Goal: Task Accomplishment & Management: Manage account settings

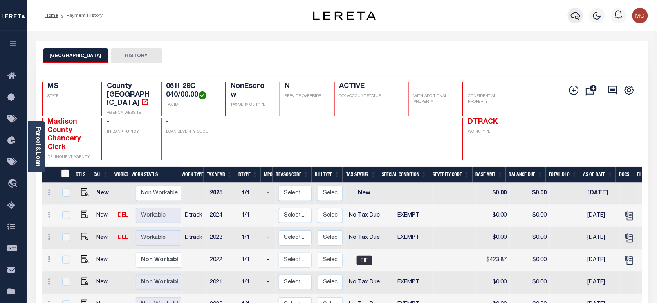
click at [576, 14] on icon "button" at bounding box center [575, 15] width 9 height 9
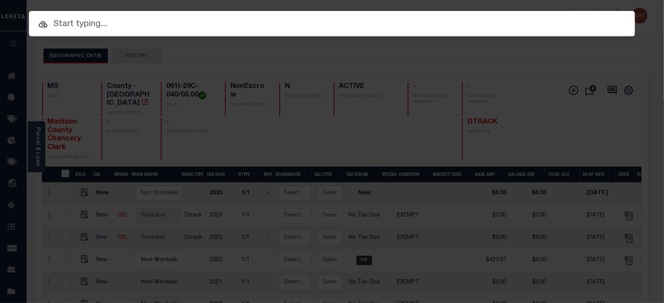
click at [107, 21] on input "text" at bounding box center [332, 25] width 606 height 14
paste input "1250005213"
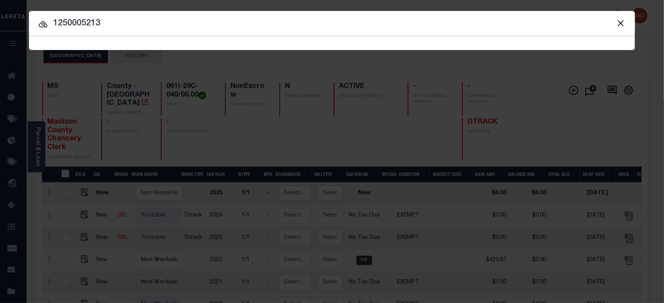
type input "1250005213"
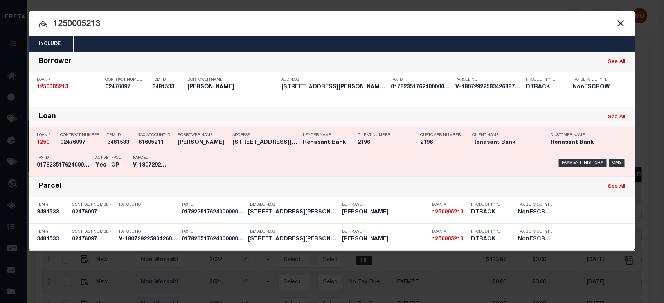
click at [116, 156] on p "PPCC" at bounding box center [116, 158] width 10 height 5
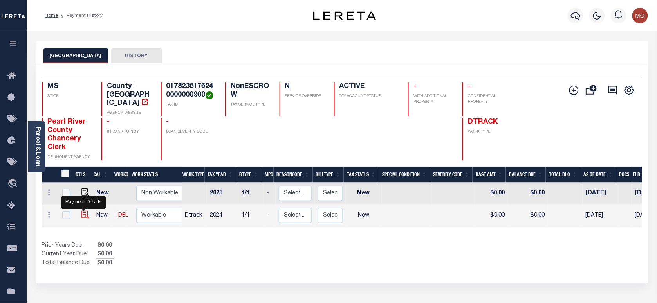
click at [83, 212] on img "" at bounding box center [85, 215] width 8 height 8
checkbox input "true"
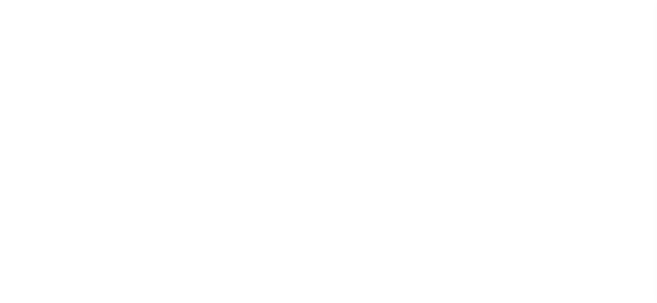
select select "NW2"
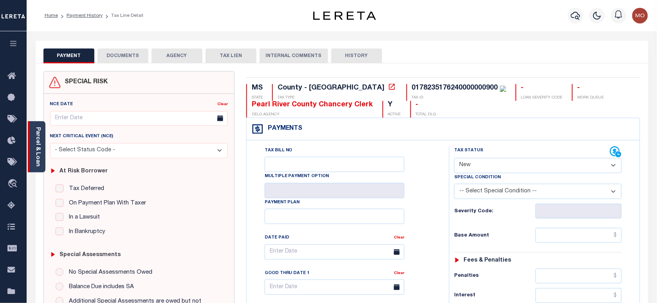
click at [31, 157] on div "Parcel & Loan" at bounding box center [37, 146] width 18 height 51
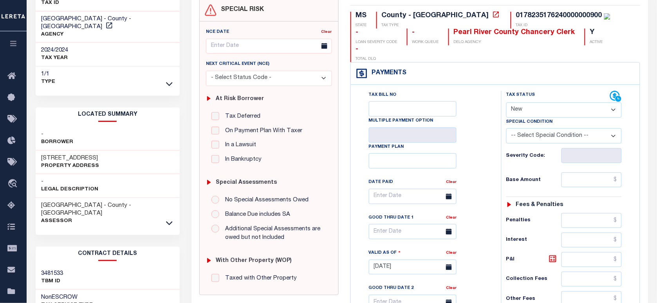
scroll to position [147, 0]
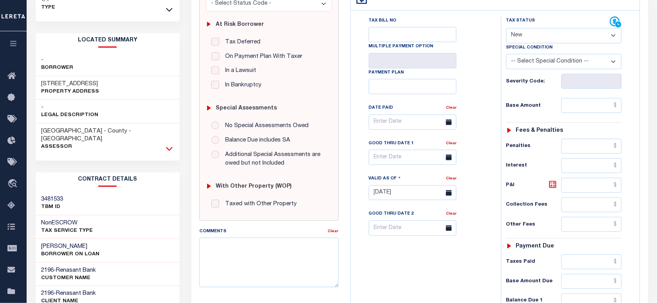
click at [169, 145] on icon at bounding box center [169, 149] width 7 height 8
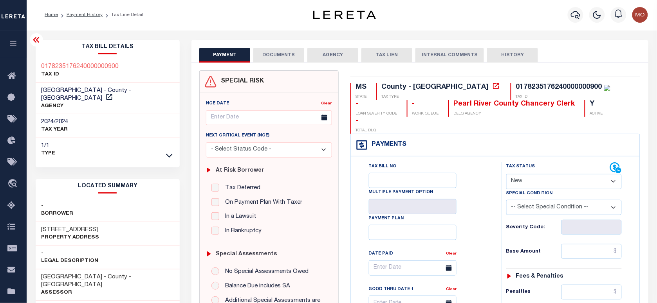
scroll to position [0, 0]
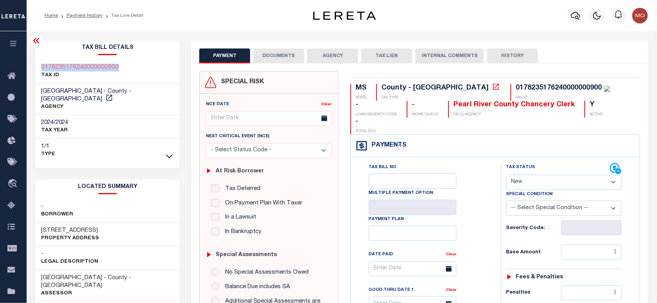
drag, startPoint x: 122, startPoint y: 64, endPoint x: 36, endPoint y: 64, distance: 86.5
click at [36, 64] on div "0178235176240000000900 TAX ID" at bounding box center [108, 72] width 144 height 24
copy h3 "0178235176240000000900"
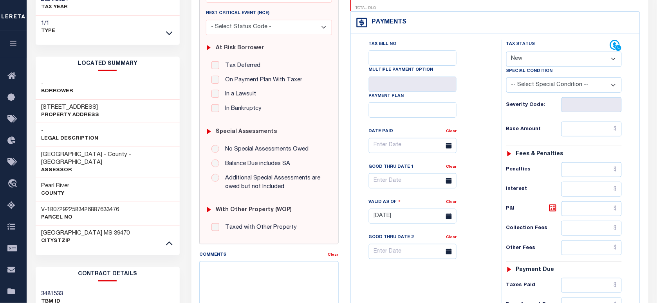
scroll to position [196, 0]
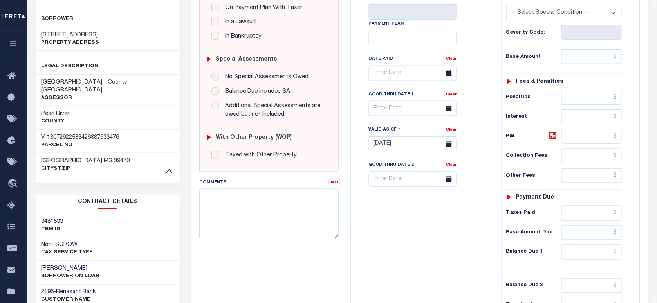
click at [46, 265] on h3 "RAY C GUY" at bounding box center [70, 269] width 58 height 8
copy h3 "RAY"
click at [63, 265] on h3 "RAY C GUY" at bounding box center [70, 269] width 58 height 8
click at [49, 261] on div "RAY C GUY BORROWER ON LOAN" at bounding box center [108, 273] width 144 height 24
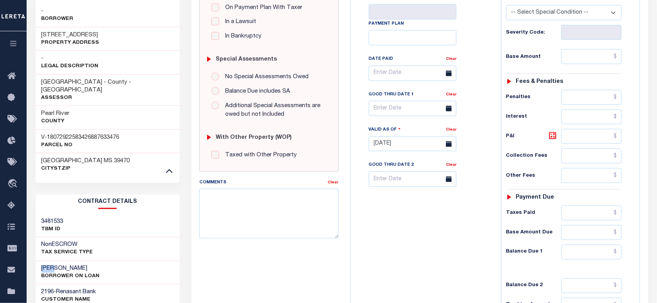
click at [49, 261] on div "RAY C GUY BORROWER ON LOAN" at bounding box center [108, 273] width 144 height 24
copy h3 "RAY"
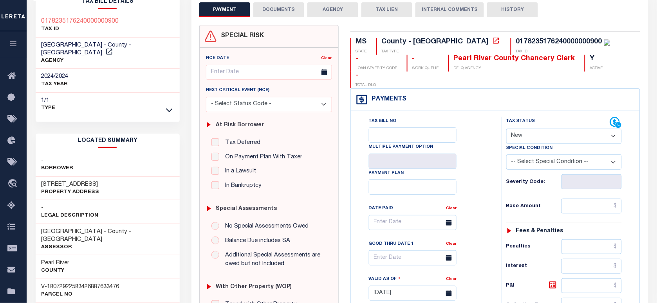
scroll to position [98, 0]
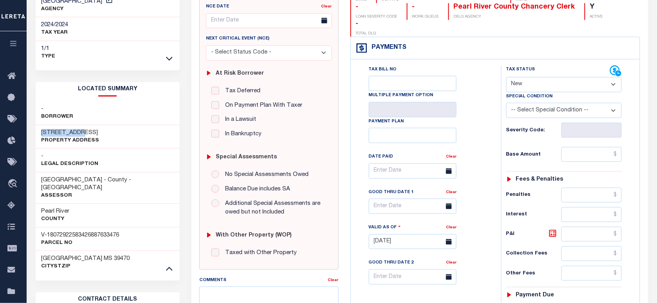
drag, startPoint x: 83, startPoint y: 123, endPoint x: 37, endPoint y: 123, distance: 45.8
click at [37, 125] on div "7092 HIGHWAY 11 Property Address" at bounding box center [108, 137] width 144 height 24
copy h3 "7092 HIGHWAY"
drag, startPoint x: 469, startPoint y: 47, endPoint x: 476, endPoint y: 54, distance: 10.0
click at [469, 59] on div "Tax Bill No Multiple Payment Option Payment Plan" at bounding box center [495, 237] width 289 height 357
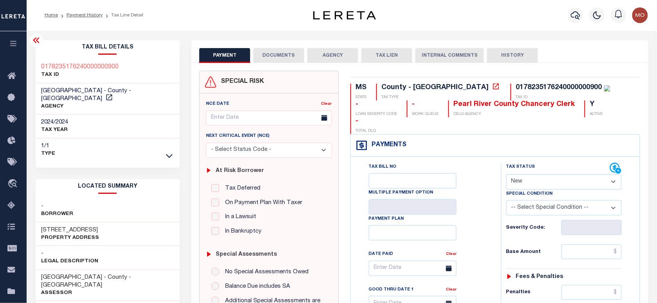
scroll to position [0, 0]
click at [573, 14] on icon "button" at bounding box center [575, 16] width 9 height 8
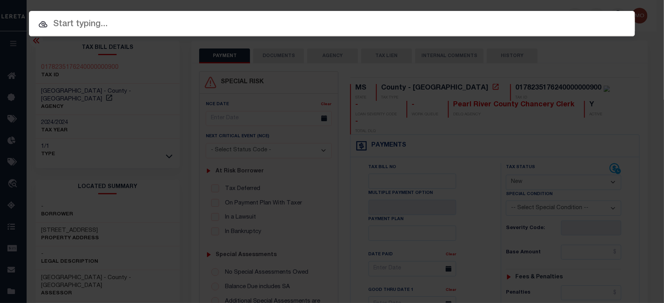
click at [91, 22] on input "text" at bounding box center [332, 25] width 606 height 14
paste input "344081"
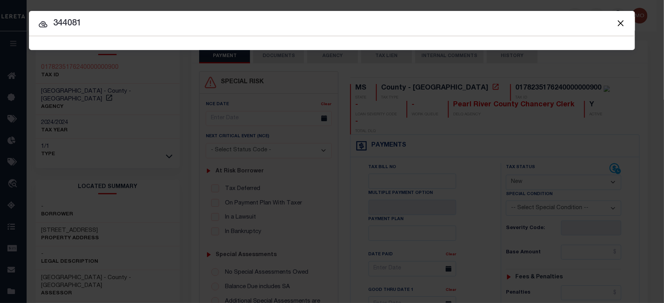
type input "344081"
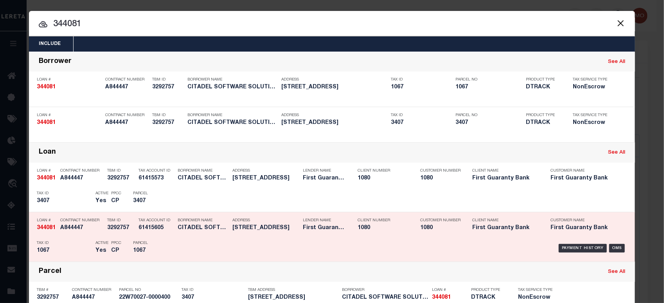
click at [72, 248] on h5 "1067" at bounding box center [64, 251] width 55 height 7
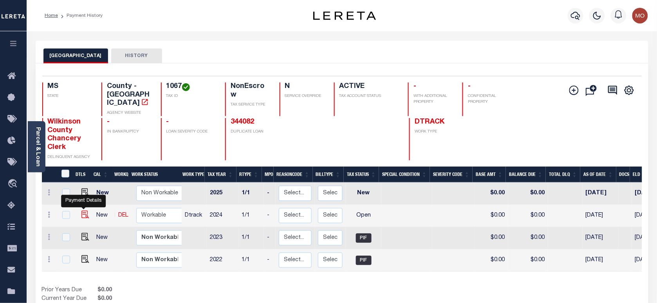
click at [85, 211] on img "" at bounding box center [85, 215] width 8 height 8
checkbox input "true"
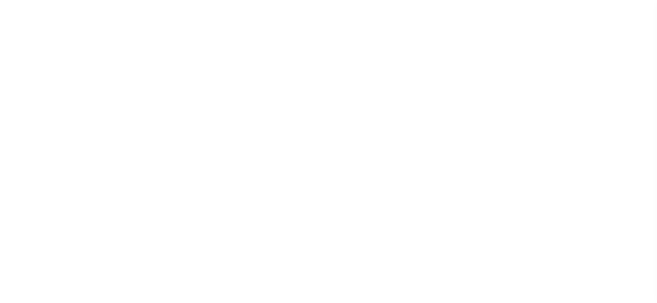
select select "OP2"
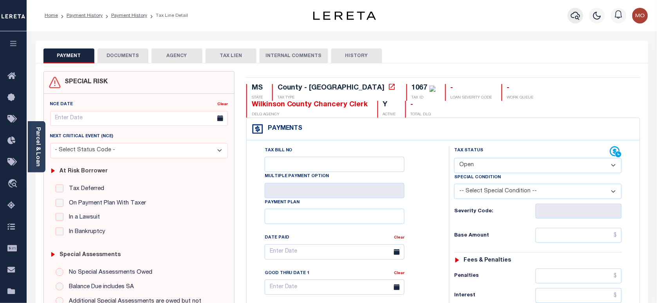
click at [575, 15] on icon "button" at bounding box center [575, 15] width 9 height 9
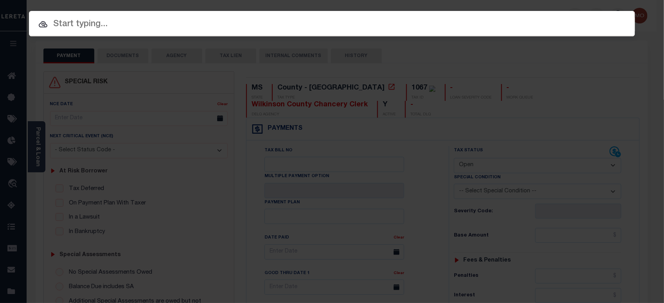
click at [158, 27] on input "text" at bounding box center [332, 25] width 606 height 14
paste input "141886"
type input "141886"
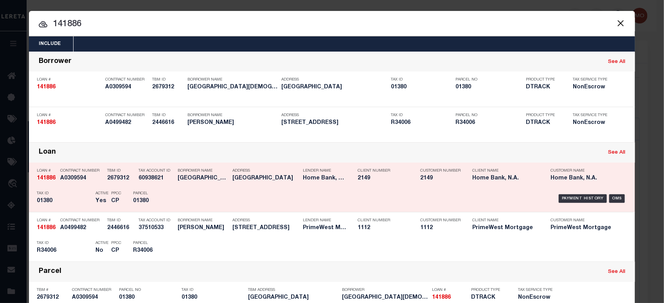
click at [107, 183] on div "TBM ID 2679312" at bounding box center [120, 176] width 27 height 23
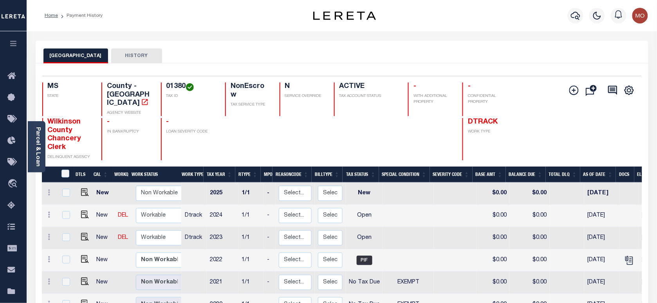
click at [236, 124] on div at bounding box center [247, 139] width 45 height 42
drag, startPoint x: 167, startPoint y: 87, endPoint x: 179, endPoint y: 87, distance: 12.1
click at [179, 87] on h4 "01380" at bounding box center [190, 87] width 49 height 9
click at [36, 140] on link "Parcel & Loan" at bounding box center [37, 147] width 5 height 40
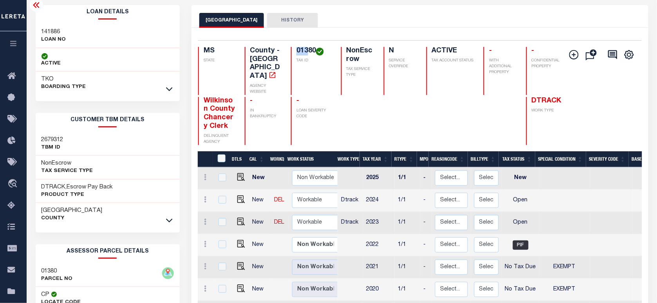
scroll to position [34, 0]
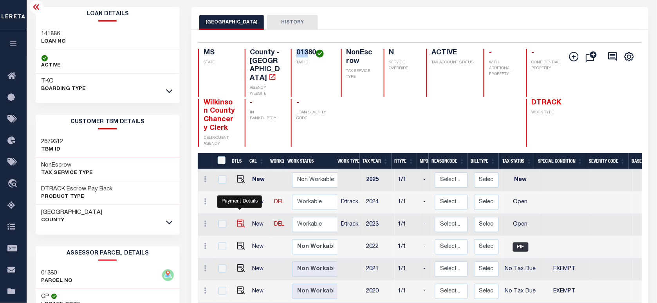
click at [240, 220] on img "" at bounding box center [241, 224] width 8 height 8
checkbox input "true"
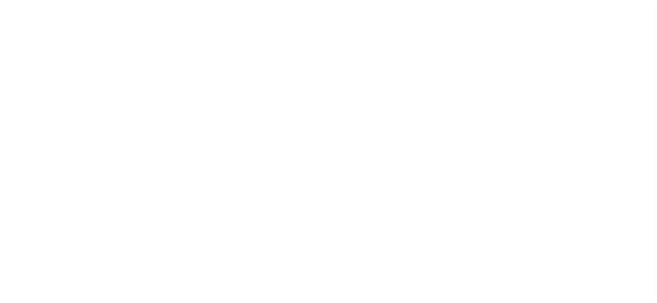
select select "OP2"
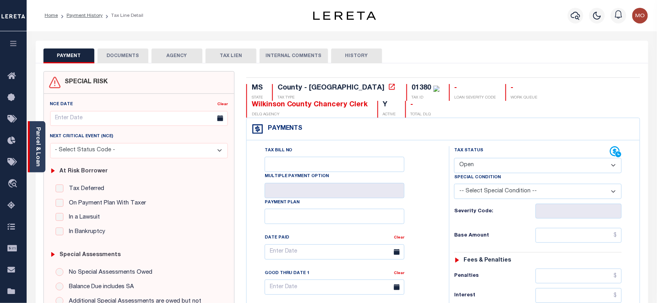
click at [38, 143] on link "Parcel & Loan" at bounding box center [37, 147] width 5 height 40
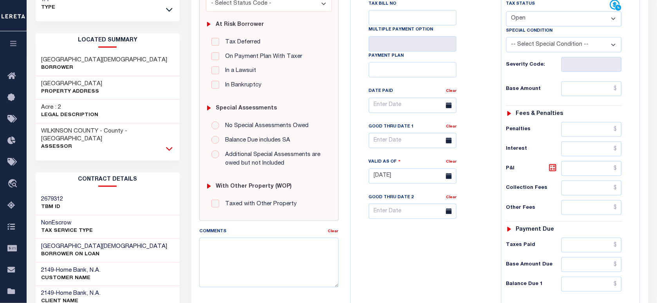
click at [169, 147] on icon at bounding box center [169, 149] width 7 height 4
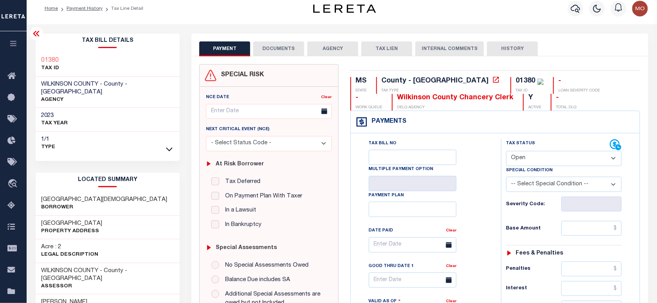
scroll to position [0, 0]
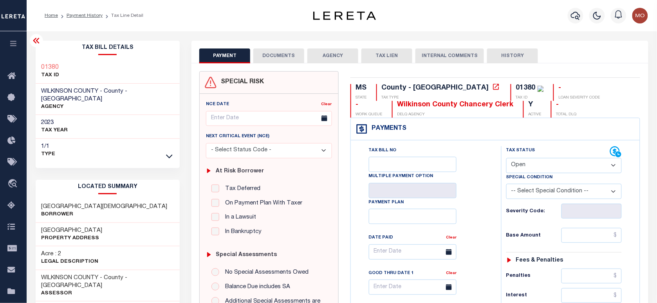
click at [288, 56] on button "DOCUMENTS" at bounding box center [278, 56] width 51 height 15
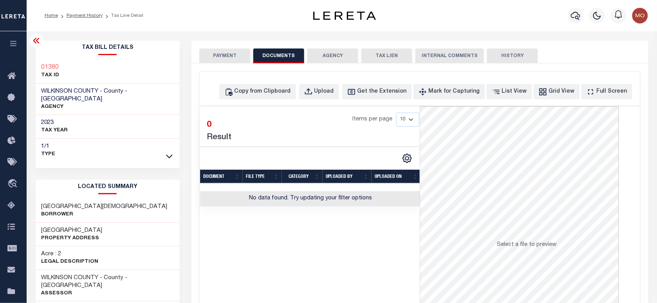
click at [238, 53] on button "PAYMENT" at bounding box center [224, 56] width 51 height 15
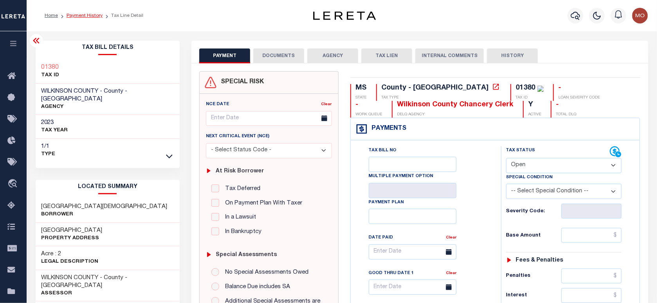
click at [86, 17] on link "Payment History" at bounding box center [85, 15] width 36 height 5
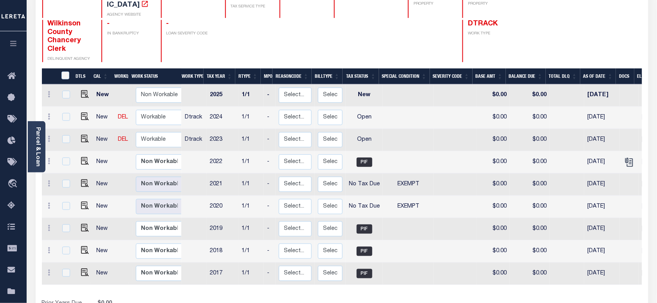
scroll to position [147, 0]
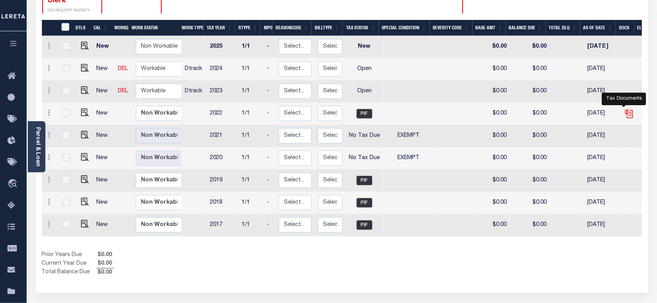
click at [624, 109] on icon "" at bounding box center [629, 114] width 10 height 10
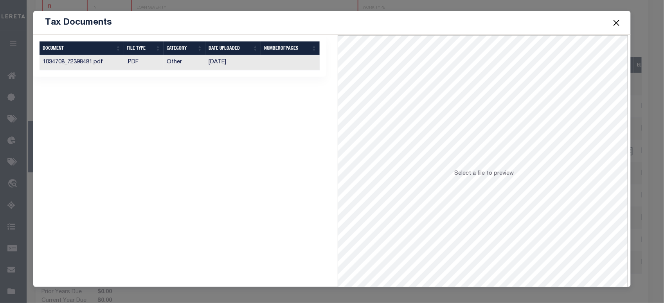
click at [212, 65] on td "[DATE]" at bounding box center [234, 62] width 56 height 15
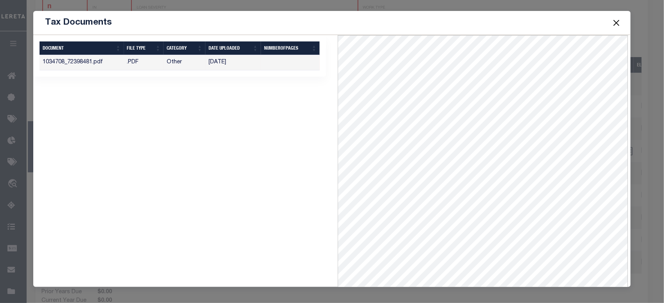
click at [613, 24] on button "Close" at bounding box center [616, 23] width 10 height 10
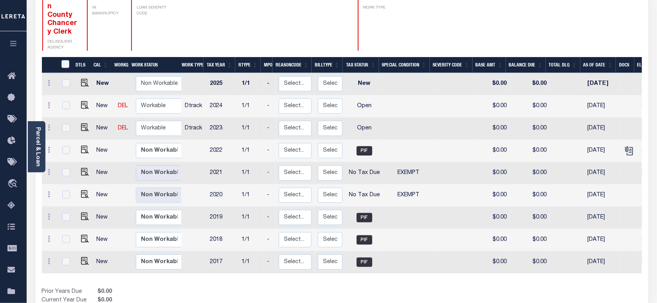
click at [220, 30] on div at bounding box center [236, 22] width 32 height 56
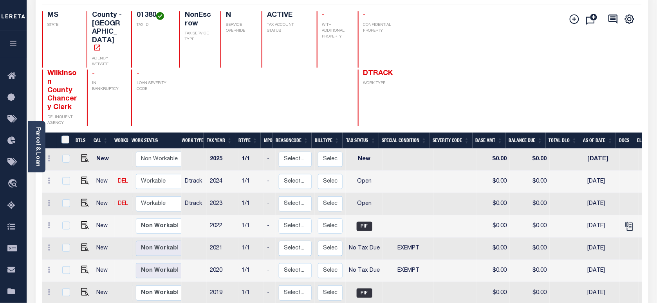
scroll to position [0, 0]
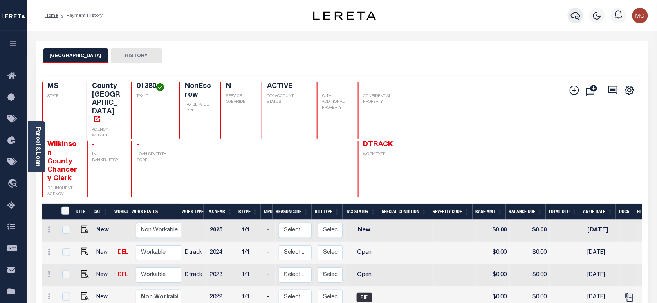
click at [575, 18] on icon "button" at bounding box center [575, 15] width 9 height 9
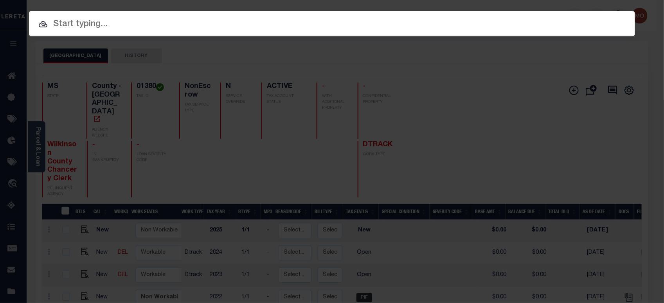
click at [98, 24] on input "text" at bounding box center [332, 25] width 606 height 14
paste input "344081"
type input "344081"
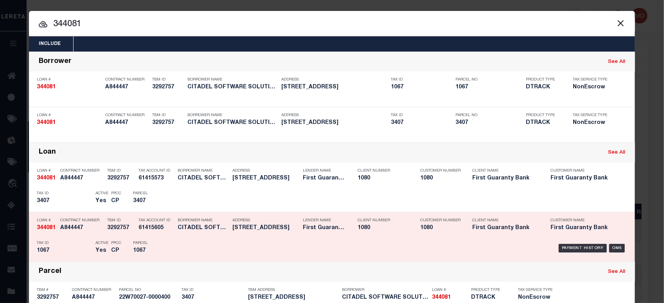
click at [73, 238] on div "Tax ID 1067" at bounding box center [64, 248] width 55 height 23
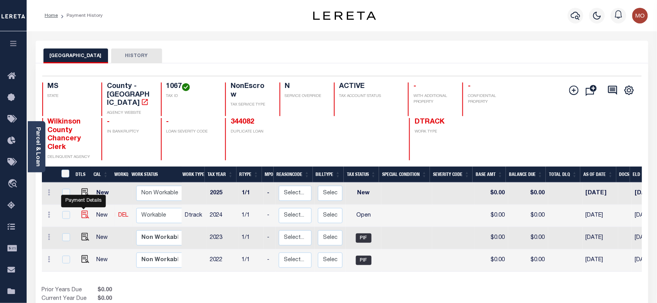
click at [81, 211] on img "" at bounding box center [85, 215] width 8 height 8
checkbox input "true"
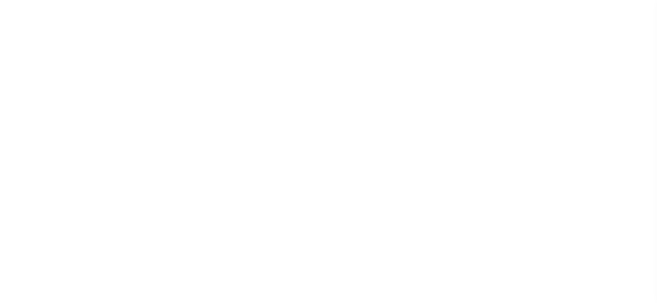
select select "OP2"
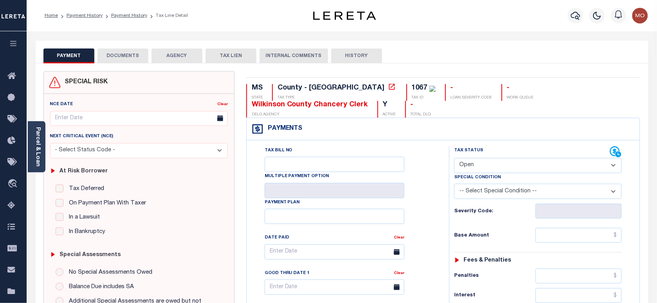
click at [38, 155] on body "Home Payment History Payment History Tax Line Detail Profile Sign out" at bounding box center [328, 296] width 657 height 592
click at [35, 150] on link "Parcel & Loan" at bounding box center [37, 147] width 5 height 40
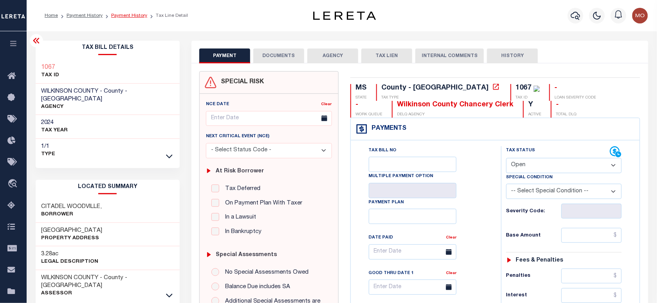
click at [127, 14] on link "Payment History" at bounding box center [129, 15] width 36 height 5
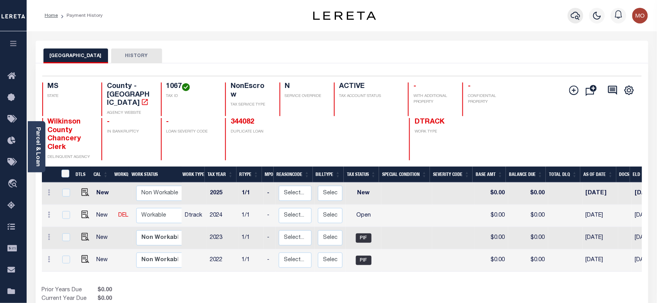
click at [576, 16] on icon "button" at bounding box center [575, 15] width 9 height 9
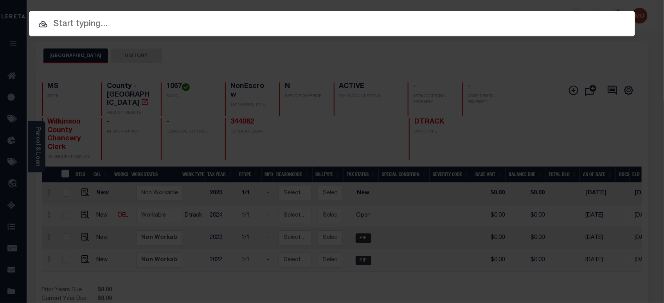
click at [121, 24] on input "text" at bounding box center [332, 25] width 606 height 14
paste input "2119234"
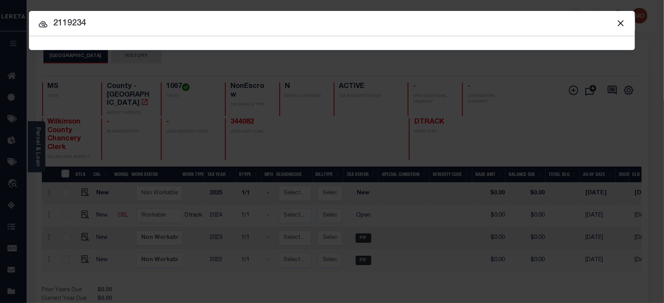
type input "2119234"
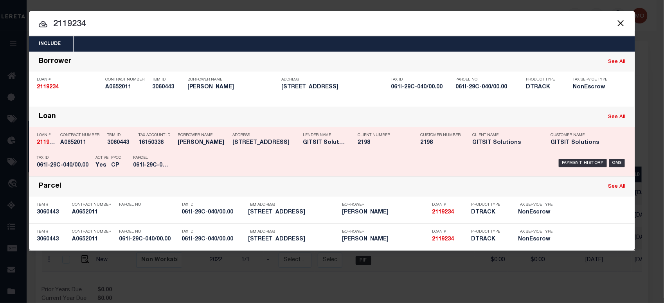
click at [100, 151] on div "Contract Number A0652011" at bounding box center [81, 140] width 43 height 23
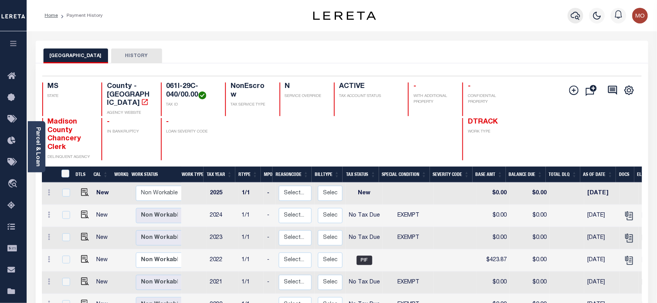
click at [576, 17] on icon "button" at bounding box center [575, 16] width 9 height 8
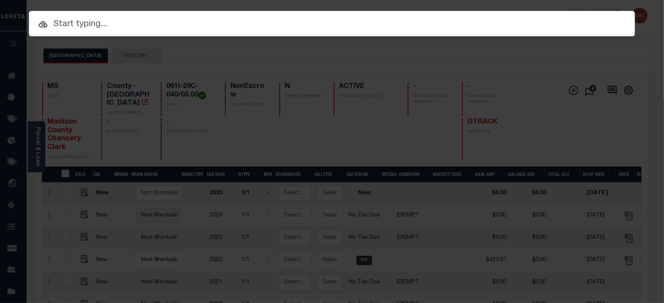
click at [106, 24] on input "text" at bounding box center [332, 25] width 606 height 14
paste input "1070003778"
type input "1070003778"
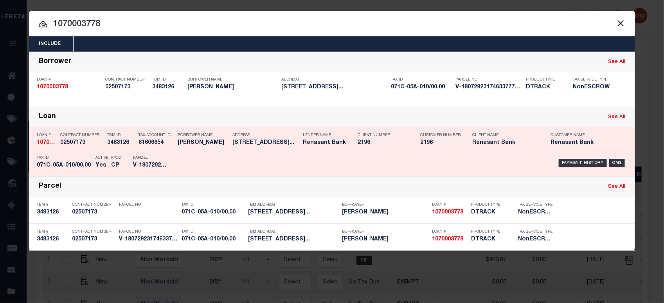
click at [133, 156] on div "Parcel V-18072923174633777873371" at bounding box center [150, 163] width 47 height 23
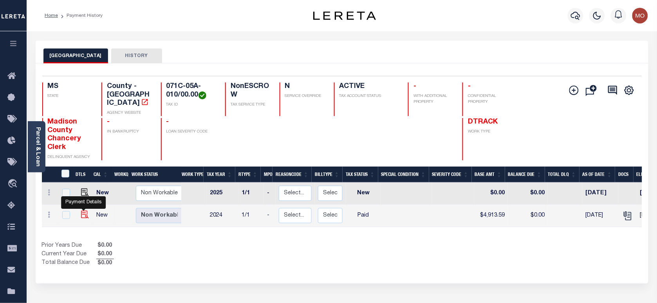
click at [85, 211] on img "" at bounding box center [85, 215] width 8 height 8
checkbox input "true"
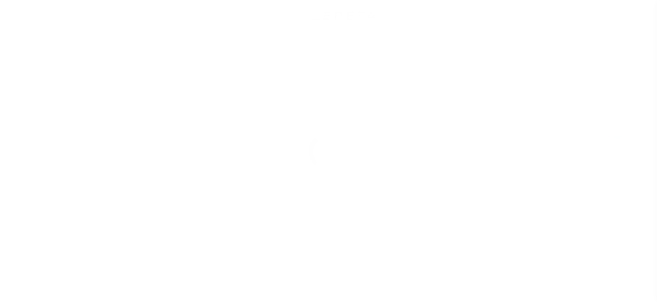
select select "PYD"
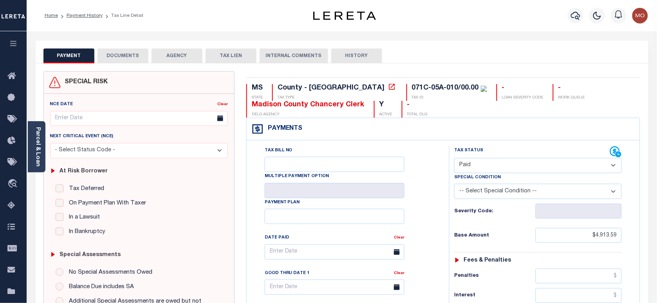
click at [41, 145] on div "Parcel & Loan" at bounding box center [37, 146] width 18 height 51
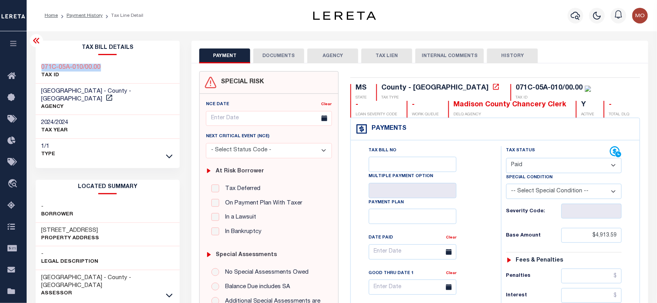
drag, startPoint x: 106, startPoint y: 61, endPoint x: 39, endPoint y: 63, distance: 66.6
click at [39, 63] on div "071C-05A-010/00.00 TAX ID" at bounding box center [108, 72] width 144 height 24
copy h3 "071C-05A-010/00.00"
click at [271, 52] on button "DOCUMENTS" at bounding box center [278, 56] width 51 height 15
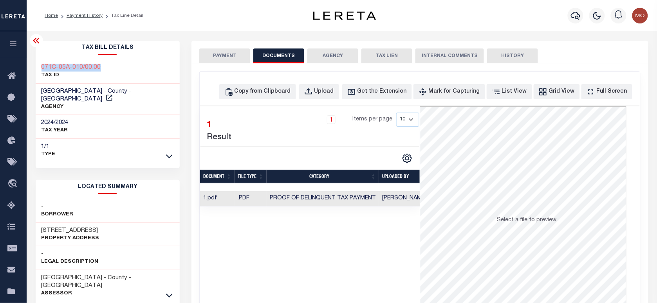
click at [233, 56] on button "PAYMENT" at bounding box center [224, 56] width 51 height 15
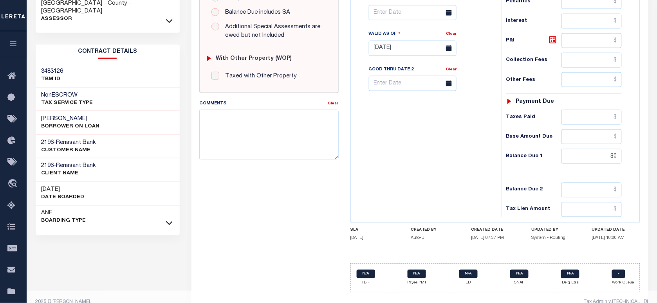
scroll to position [291, 0]
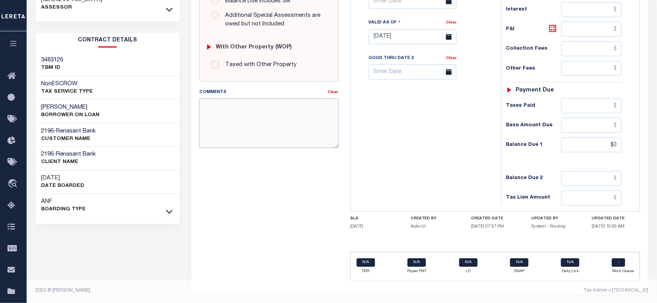
click at [249, 116] on textarea "Comments" at bounding box center [268, 123] width 139 height 49
type textarea "Information taken verbally"
click at [453, 177] on div "Tax Bill No Multiple Payment Option Payment Plan Clear" at bounding box center [424, 33] width 142 height 346
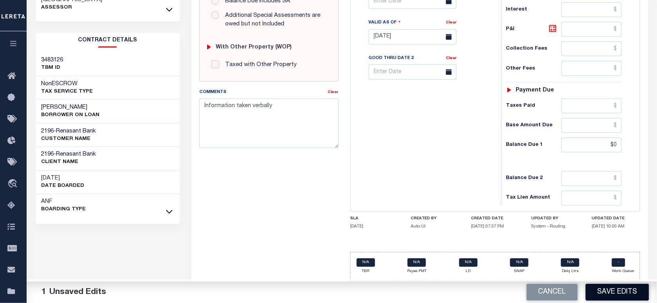
click at [613, 298] on button "Save Edits" at bounding box center [617, 292] width 63 height 17
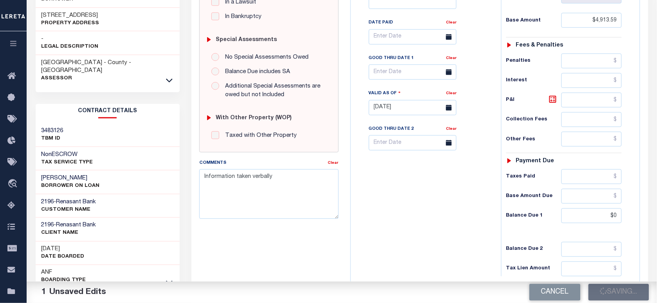
scroll to position [144, 0]
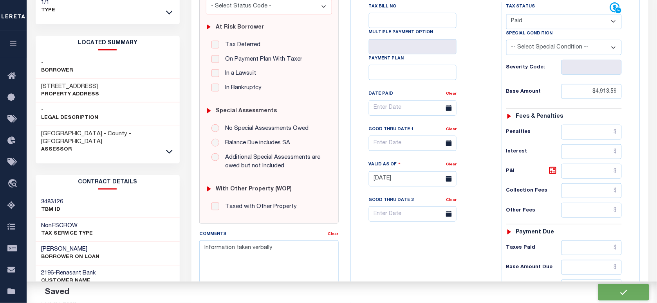
checkbox input "false"
type input "$4,913.59"
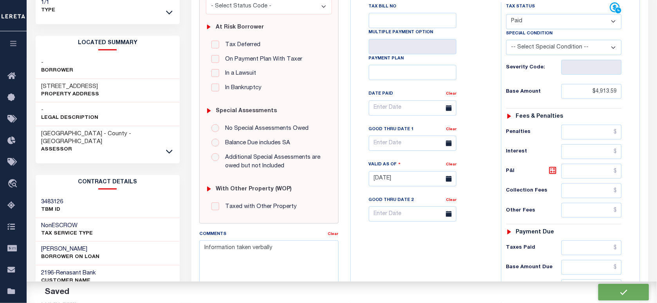
type input "$0"
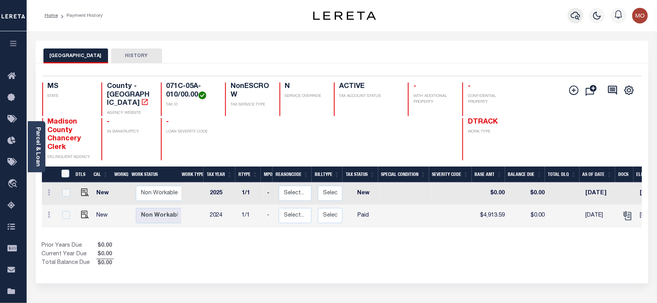
click at [572, 17] on icon "button" at bounding box center [575, 16] width 9 height 8
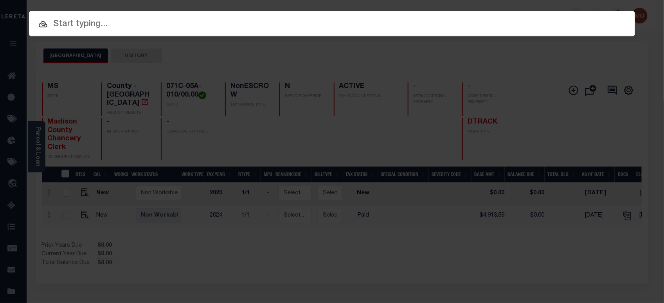
click at [99, 23] on input "text" at bounding box center [332, 25] width 606 height 14
paste input "8223004823-00001"
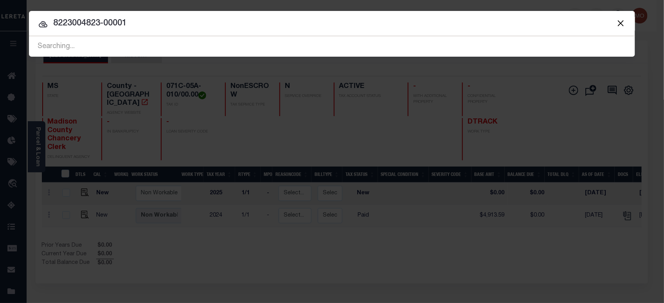
drag, startPoint x: 160, startPoint y: 26, endPoint x: -16, endPoint y: 34, distance: 177.1
click at [0, 34] on html "Home Payment History Profile Sign out" at bounding box center [332, 245] width 664 height 490
paste input "1070003263"
type input "1070003263"
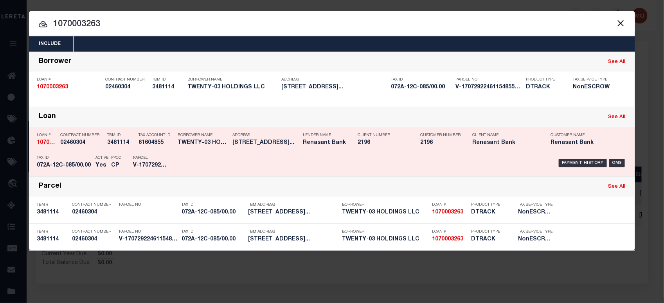
click at [81, 160] on p "Tax ID" at bounding box center [64, 158] width 55 height 5
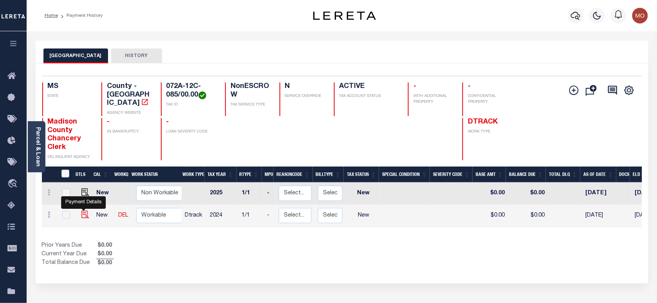
click at [81, 211] on img "" at bounding box center [85, 215] width 8 height 8
checkbox input "true"
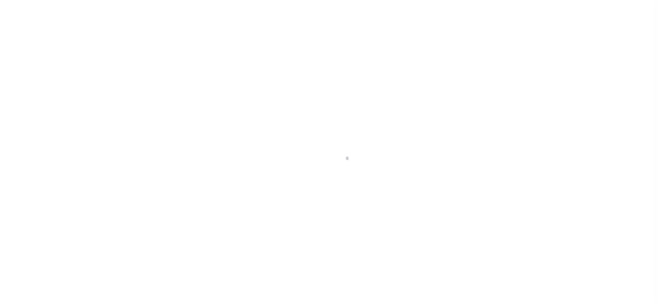
checkbox input "false"
type input "07/31/2025"
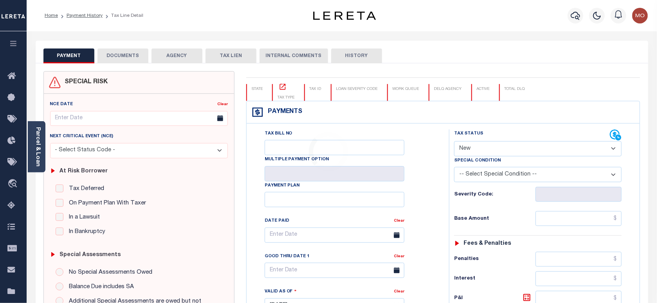
click at [482, 150] on div "Tax Status Status Open Paid" at bounding box center [538, 143] width 168 height 27
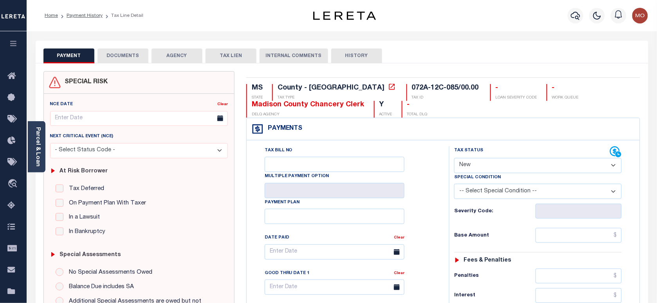
select select "PYD"
click at [454, 158] on select "- Select Status Code - Open Due/Unpaid Paid Incomplete No Tax Due Internal Refu…" at bounding box center [538, 165] width 168 height 15
type input "[DATE]"
click at [425, 214] on div "Tax Bill No Multiple Payment Option Payment Plan Clear" at bounding box center [345, 256] width 183 height 220
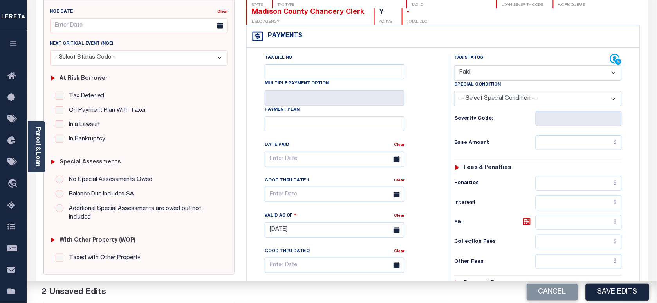
scroll to position [245, 0]
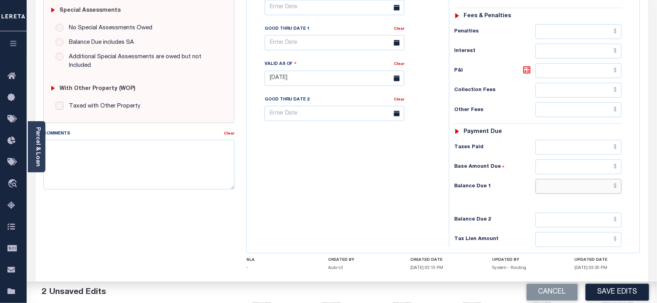
click at [558, 190] on input "text" at bounding box center [578, 186] width 87 height 15
type input "$0.00"
drag, startPoint x: 389, startPoint y: 205, endPoint x: 379, endPoint y: 206, distance: 9.9
click at [390, 205] on div "Tax Bill No Multiple Payment Option Payment Plan Clear" at bounding box center [346, 75] width 195 height 346
click at [562, 31] on input "text" at bounding box center [578, 31] width 87 height 15
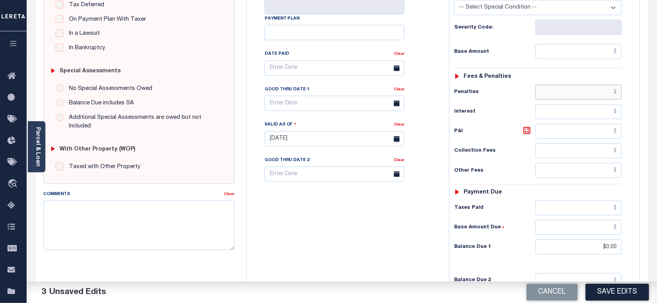
scroll to position [147, 0]
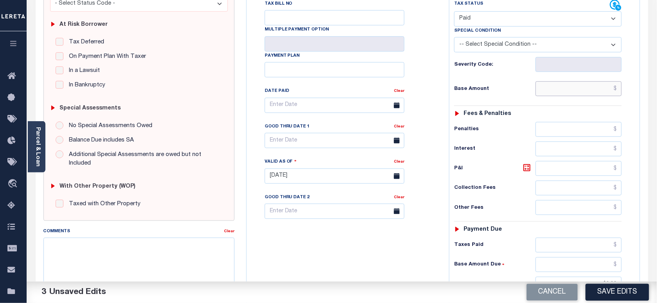
drag, startPoint x: 559, startPoint y: 92, endPoint x: 525, endPoint y: 92, distance: 33.3
click at [559, 92] on input "text" at bounding box center [578, 88] width 87 height 15
paste input "2,236.00"
type input "$2,236.00"
click at [434, 104] on div "Tax Bill No Multiple Payment Option Payment Plan Clear" at bounding box center [345, 110] width 183 height 220
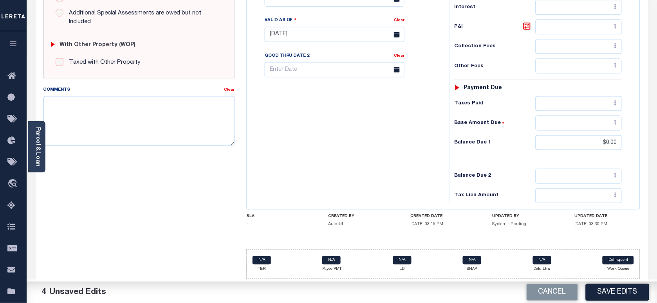
scroll to position [294, 0]
click at [166, 110] on textarea "Comments" at bounding box center [138, 120] width 191 height 49
type textarea "Information taken verbally"
click at [607, 293] on button "Save Edits" at bounding box center [617, 292] width 63 height 17
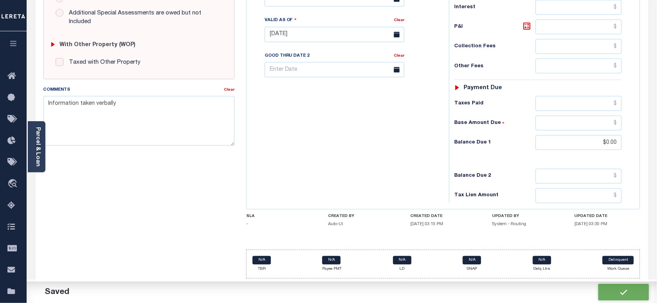
checkbox input "false"
type input "$2,236"
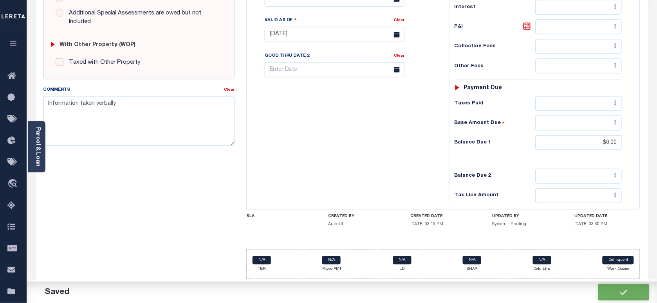
type input "$0"
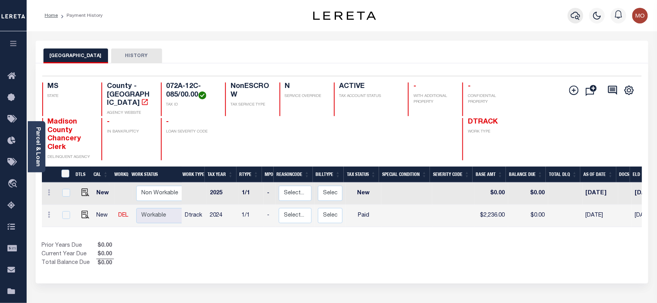
click at [576, 16] on icon "button" at bounding box center [575, 15] width 9 height 9
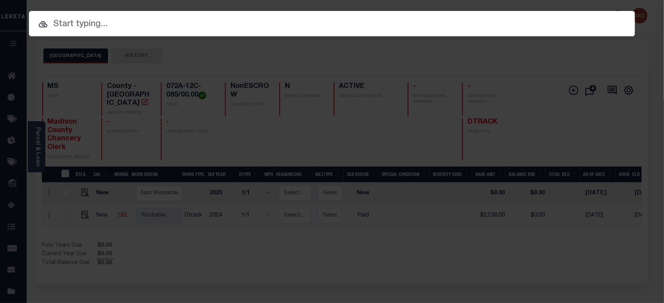
click at [96, 25] on input "text" at bounding box center [332, 25] width 606 height 14
paste input "2119234"
type input "2119234"
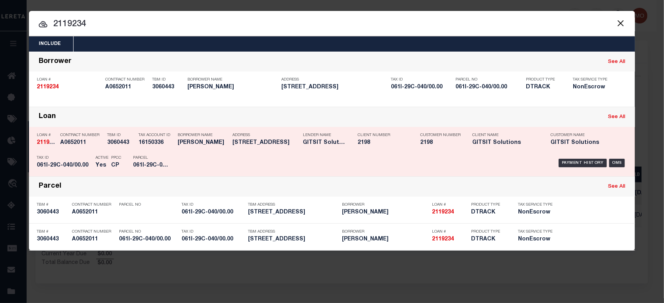
click at [123, 149] on div "TBM ID 3060443" at bounding box center [120, 140] width 27 height 23
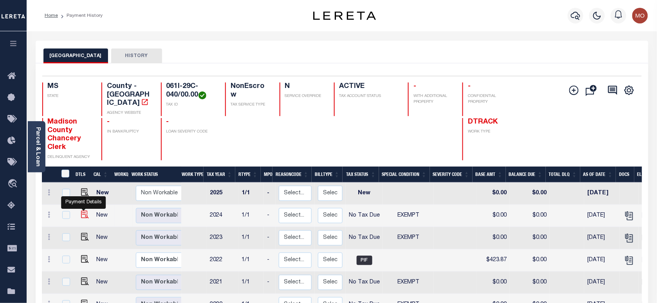
click at [81, 211] on img "" at bounding box center [85, 215] width 8 height 8
checkbox input "true"
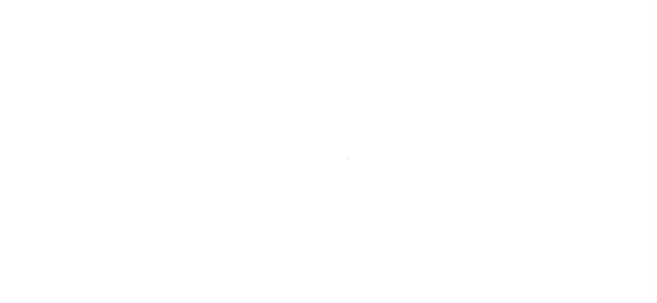
select select "NTX"
select select "5"
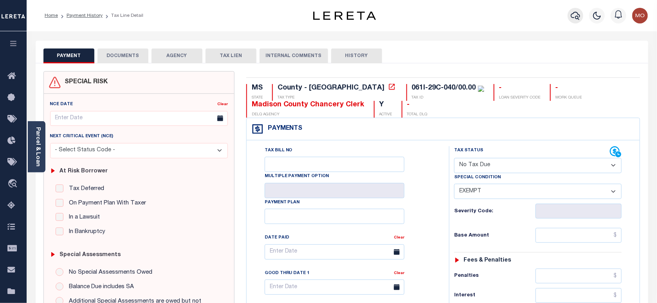
click at [575, 14] on icon "button" at bounding box center [575, 15] width 9 height 9
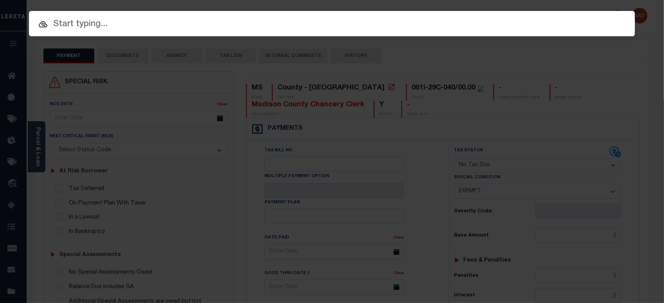
click at [101, 24] on input "text" at bounding box center [332, 25] width 606 height 14
paste input "1070003417"
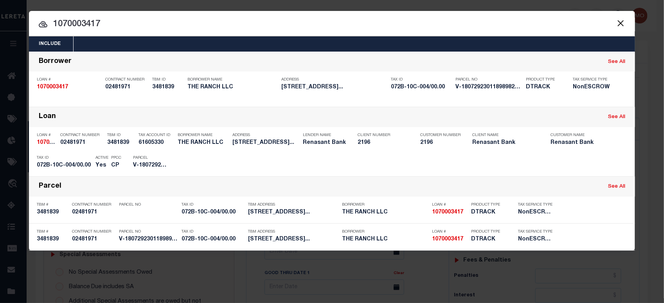
drag, startPoint x: 54, startPoint y: 23, endPoint x: 15, endPoint y: 23, distance: 39.2
click at [13, 23] on div "Include Loans TBM Customers Borrowers Payments (Lender Non-Disb) Payments (Lend…" at bounding box center [332, 151] width 664 height 303
paste input "8070000481"
type input "8070000481"
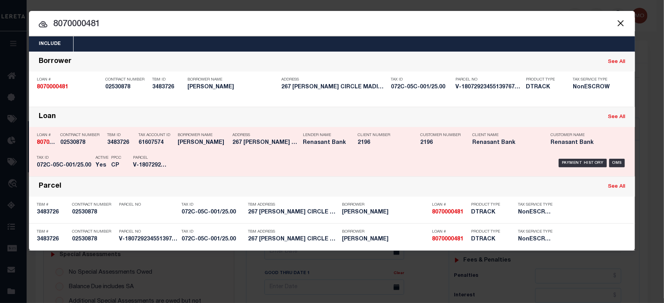
click at [121, 156] on p "PPCC" at bounding box center [116, 158] width 10 height 5
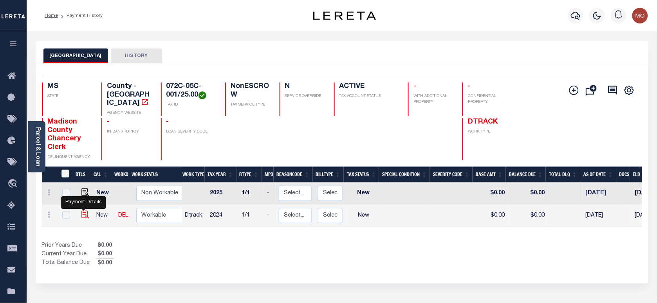
click at [84, 211] on img "" at bounding box center [85, 215] width 8 height 8
checkbox input "true"
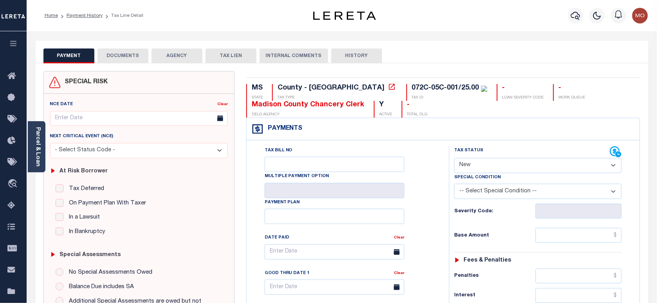
drag, startPoint x: 474, startPoint y: 169, endPoint x: 474, endPoint y: 175, distance: 5.5
click at [474, 169] on select "- Select Status Code - Open Due/Unpaid Paid Incomplete No Tax Due Internal Refu…" at bounding box center [538, 165] width 168 height 15
select select "PYD"
click at [454, 159] on select "- Select Status Code - Open Due/Unpaid Paid Incomplete No Tax Due Internal Refu…" at bounding box center [538, 165] width 168 height 15
type input "[DATE]"
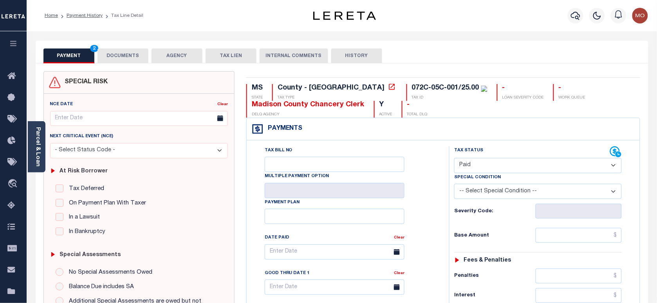
click at [418, 210] on div "Tax Bill No Multiple Payment Option Payment Plan Clear" at bounding box center [345, 256] width 183 height 220
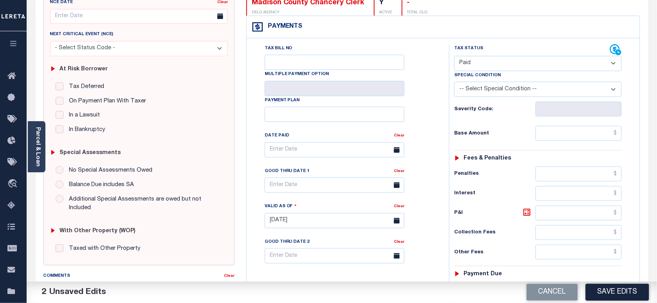
scroll to position [196, 0]
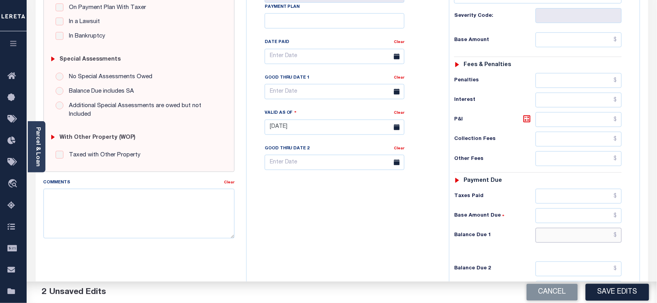
drag, startPoint x: 561, startPoint y: 242, endPoint x: 354, endPoint y: 241, distance: 206.7
click at [561, 242] on input "text" at bounding box center [578, 235] width 87 height 15
type input "$0.00"
drag, startPoint x: 354, startPoint y: 241, endPoint x: 373, endPoint y: 243, distance: 18.9
click at [358, 241] on div "Tax Bill No Multiple Payment Option Payment Plan Clear" at bounding box center [346, 124] width 195 height 346
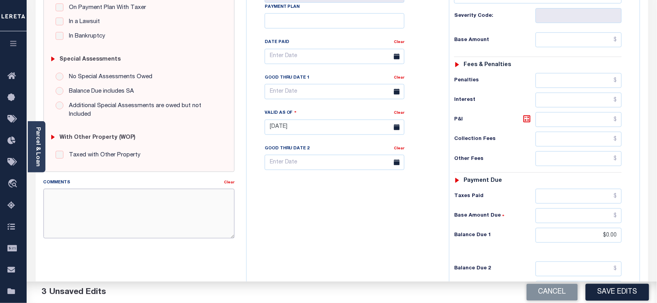
click at [117, 209] on textarea "Comments" at bounding box center [138, 213] width 191 height 49
type textarea "Information taken verbally"
click at [597, 296] on button "Save Edits" at bounding box center [617, 292] width 63 height 17
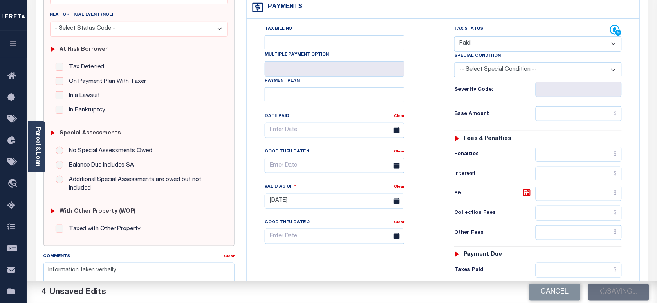
scroll to position [49, 0]
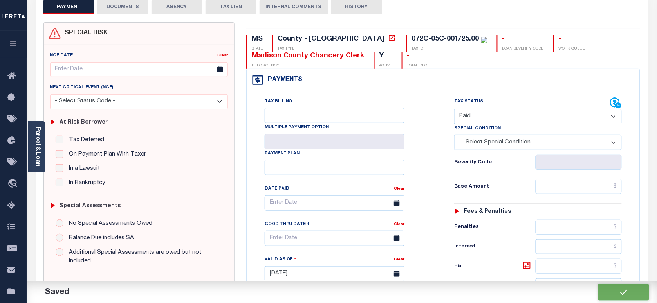
checkbox input "false"
type input "$0"
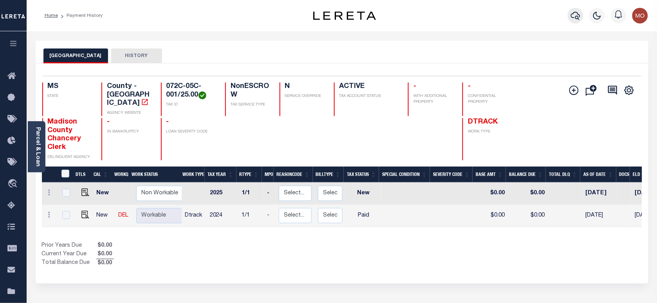
click at [576, 20] on icon "button" at bounding box center [575, 15] width 9 height 9
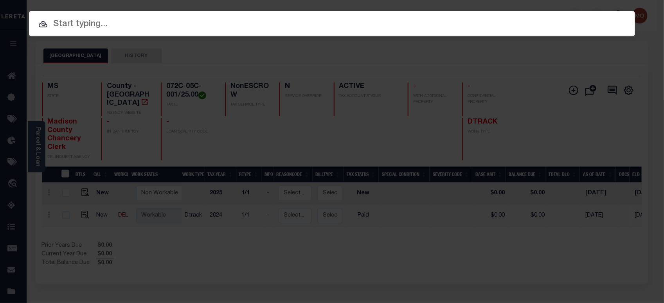
paste input "1070003077"
click at [140, 25] on input "text" at bounding box center [332, 25] width 606 height 14
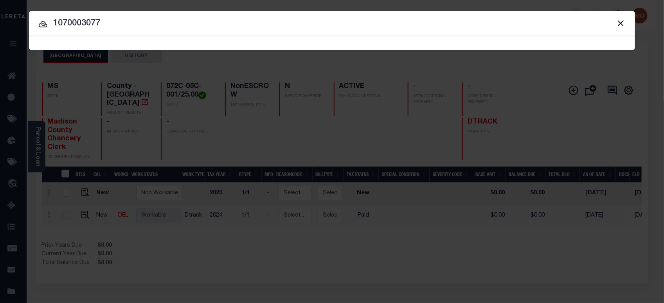
type input "1070003077"
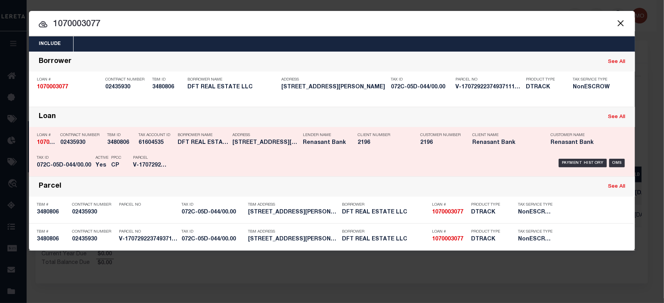
click at [112, 151] on div "TBM ID 3480806" at bounding box center [120, 140] width 27 height 23
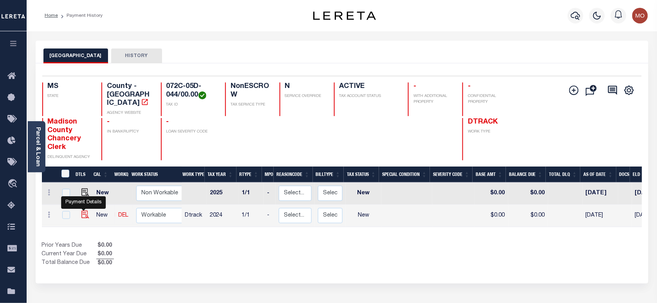
click at [83, 211] on img "" at bounding box center [85, 215] width 8 height 8
checkbox input "true"
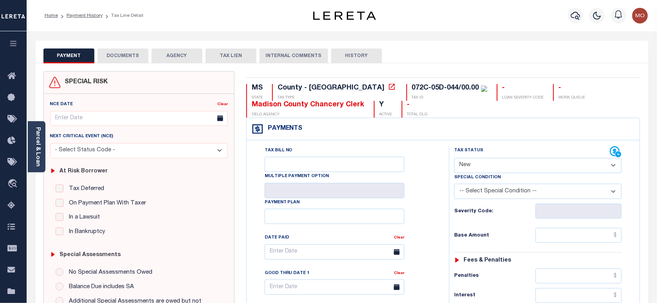
click at [483, 166] on select "- Select Status Code - Open Due/Unpaid Paid Incomplete No Tax Due Internal Refu…" at bounding box center [538, 165] width 168 height 15
select select "PYD"
click at [454, 159] on select "- Select Status Code - Open Due/Unpaid Paid Incomplete No Tax Due Internal Refu…" at bounding box center [538, 165] width 168 height 15
type input "[DATE]"
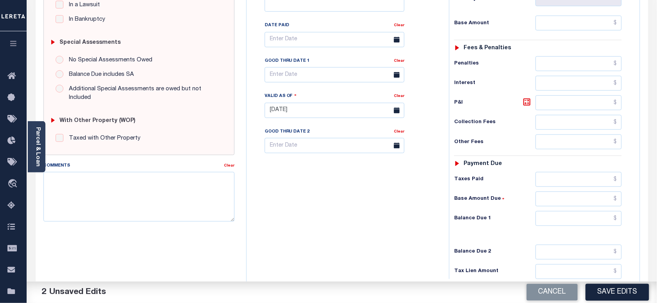
scroll to position [98, 0]
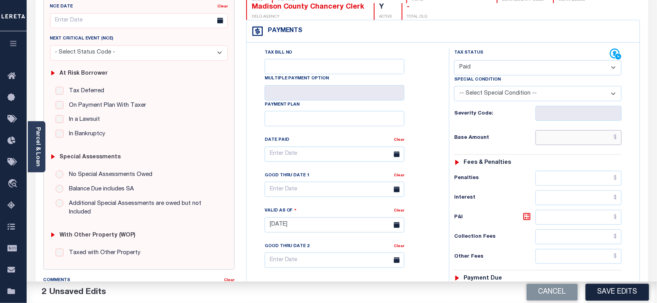
click at [564, 143] on input "text" at bounding box center [578, 137] width 87 height 15
paste input "2,241.80"
type input "$2,241.80"
click at [436, 140] on div "Tax Bill No Multiple Payment Option Payment Plan Clear" at bounding box center [345, 159] width 183 height 220
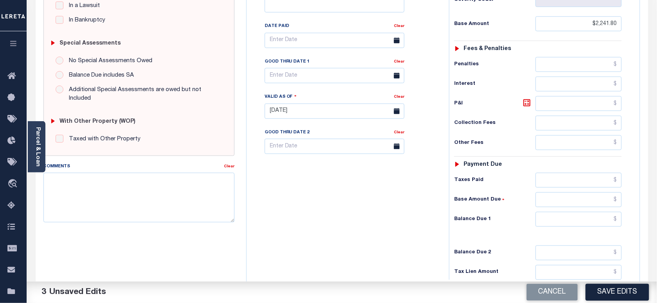
scroll to position [294, 0]
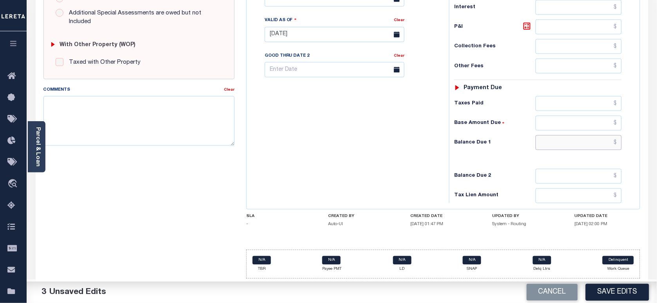
click at [576, 135] on input "text" at bounding box center [578, 142] width 87 height 15
type input "$0.00"
drag, startPoint x: 359, startPoint y: 142, endPoint x: 384, endPoint y: 149, distance: 25.4
click at [362, 142] on div "Tax Bill No Multiple Payment Option Payment Plan Clear" at bounding box center [346, 31] width 195 height 346
click at [185, 108] on textarea "Comments" at bounding box center [138, 120] width 191 height 49
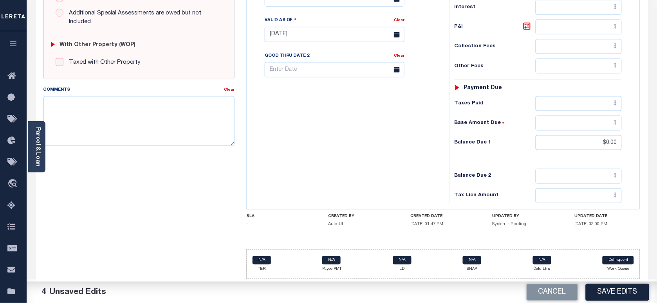
click at [387, 134] on div "Tax Bill No Multiple Payment Option Payment Plan Clear" at bounding box center [346, 31] width 195 height 346
click at [97, 112] on textarea "Comments" at bounding box center [138, 120] width 191 height 49
paste textarea "Information taken verbally"
type textarea "Information taken verbally"
click at [608, 292] on button "Save Edits" at bounding box center [617, 292] width 63 height 17
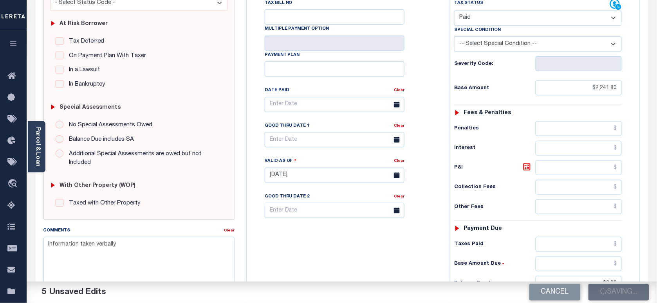
scroll to position [147, 0]
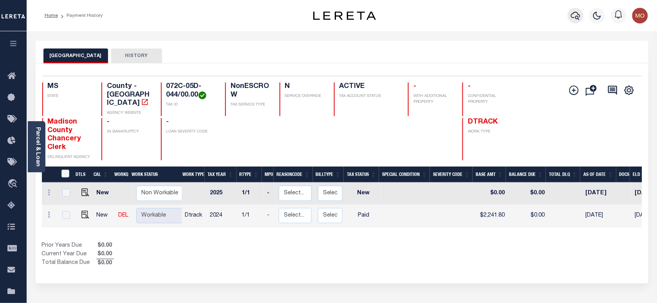
click at [576, 17] on icon "button" at bounding box center [575, 16] width 9 height 8
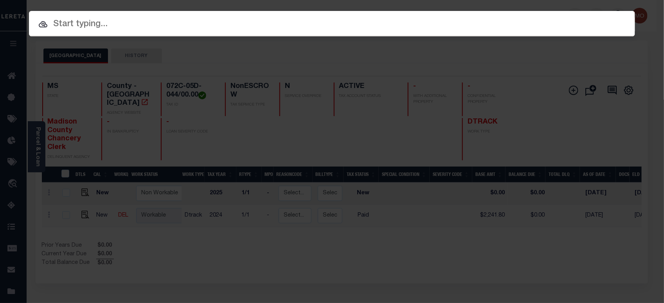
click at [102, 27] on input "text" at bounding box center [332, 25] width 606 height 14
paste input "1070002682"
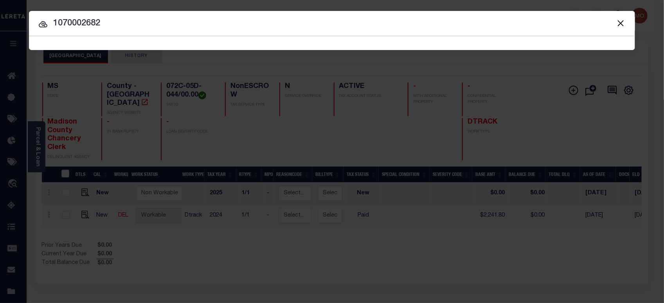
type input "1070002682"
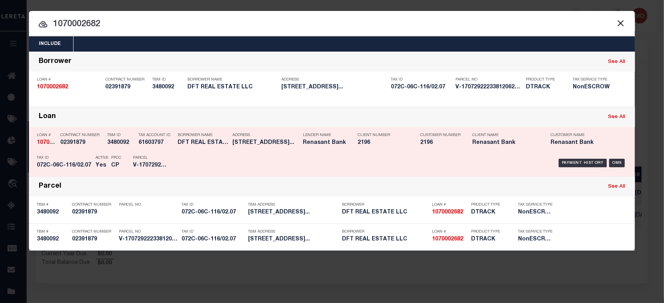
click at [105, 160] on div "PPCC CP" at bounding box center [116, 163] width 22 height 23
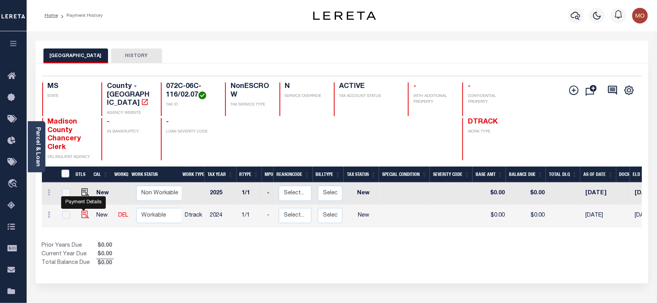
click at [83, 211] on img "" at bounding box center [85, 215] width 8 height 8
checkbox input "true"
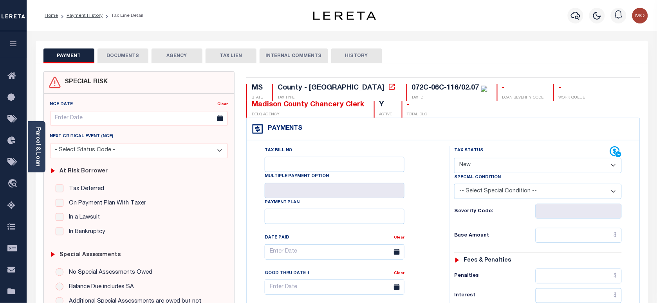
click at [485, 163] on select "- Select Status Code - Open Due/Unpaid Paid Incomplete No Tax Due Internal Refu…" at bounding box center [538, 165] width 168 height 15
select select "PYD"
click at [454, 159] on select "- Select Status Code - Open Due/Unpaid Paid Incomplete No Tax Due Internal Refu…" at bounding box center [538, 165] width 168 height 15
type input "[DATE]"
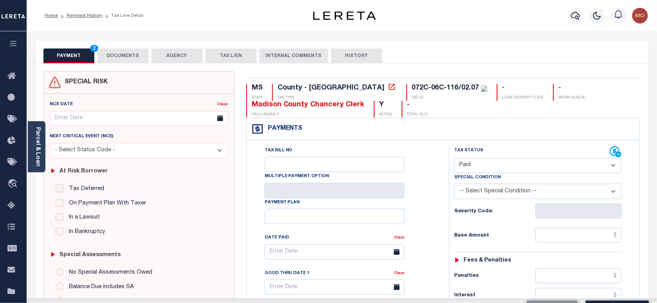
click at [427, 211] on div "Tax Bill No Multiple Payment Option Payment Plan Clear" at bounding box center [345, 256] width 183 height 220
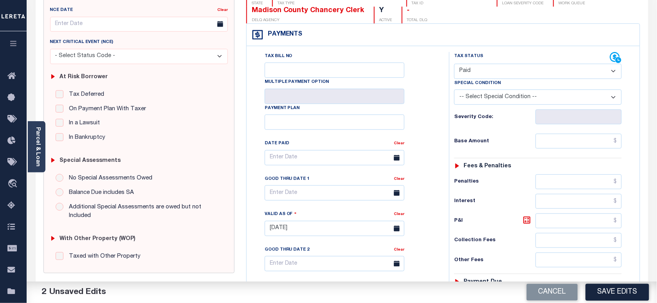
scroll to position [245, 0]
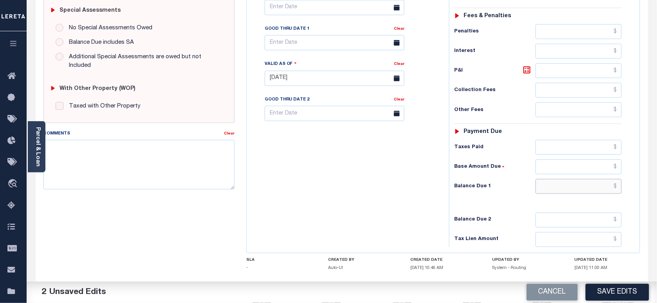
click at [561, 184] on input "text" at bounding box center [578, 186] width 87 height 15
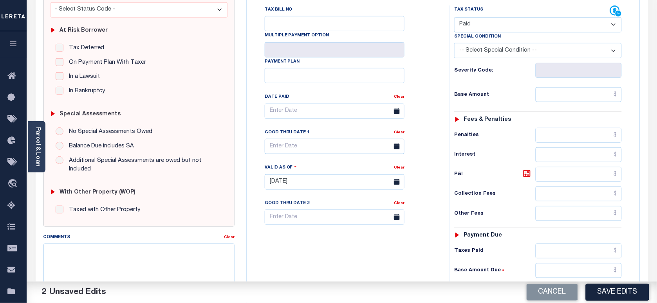
scroll to position [49, 0]
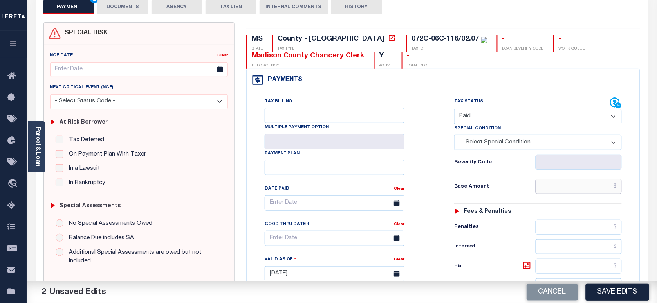
type input "$0.00"
drag, startPoint x: 552, startPoint y: 191, endPoint x: 534, endPoint y: 193, distance: 18.9
click at [552, 191] on input "text" at bounding box center [578, 186] width 87 height 15
paste input "2,234.23"
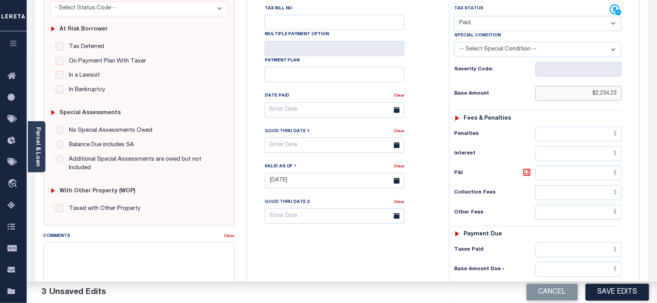
scroll to position [196, 0]
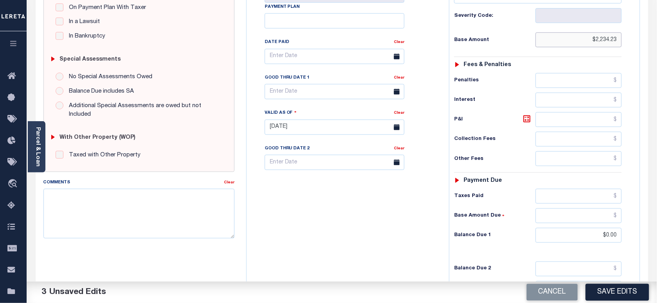
type input "$2,234.23"
click at [92, 215] on textarea "Comments" at bounding box center [138, 213] width 191 height 49
paste textarea "Information taken verbally"
type textarea "Information taken verbally"
click at [613, 291] on button "Save Edits" at bounding box center [617, 292] width 63 height 17
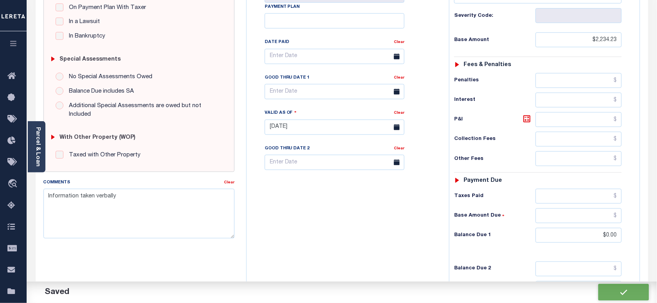
checkbox input "false"
type input "$2,234.23"
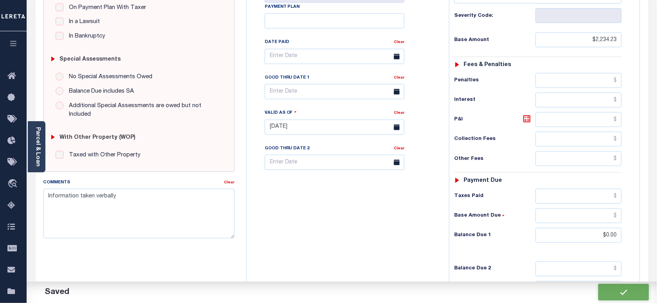
type input "$0"
